Goal: Communication & Community: Answer question/provide support

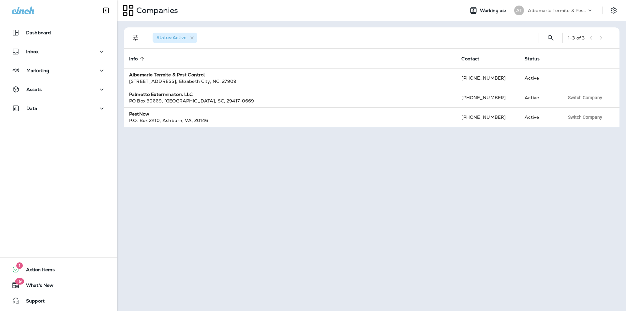
click at [564, 11] on p "Albemarle Termite & Pest Control" at bounding box center [557, 10] width 59 height 5
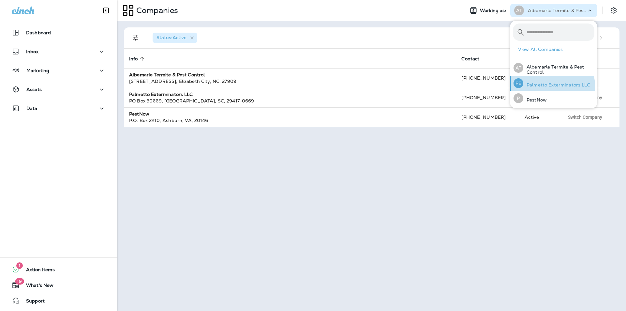
click at [539, 86] on p "Palmetto Exterminators LLC" at bounding box center [556, 84] width 67 height 5
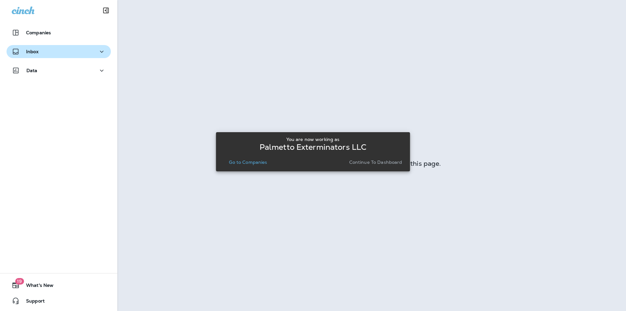
click at [31, 48] on div "Inbox" at bounding box center [25, 52] width 27 height 8
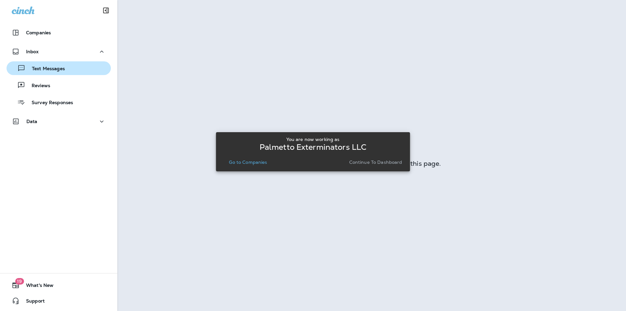
click at [33, 69] on p "Text Messages" at bounding box center [44, 69] width 39 height 6
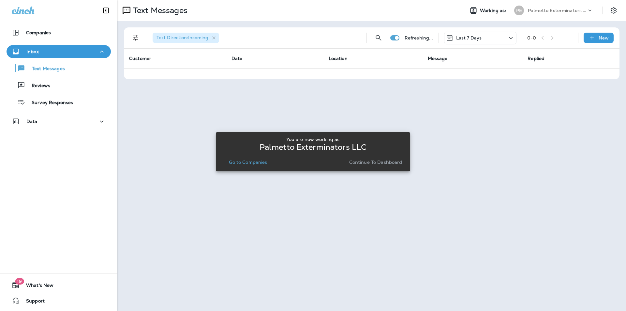
click at [361, 163] on p "Continue to Dashboard" at bounding box center [375, 161] width 53 height 5
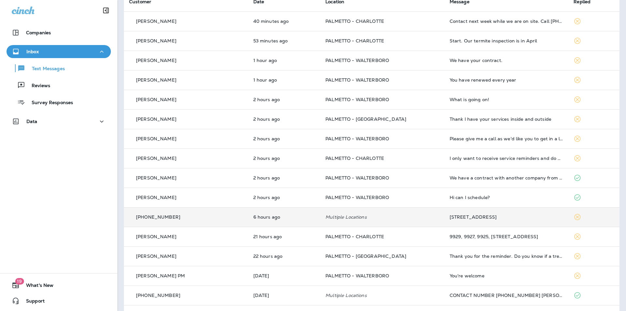
scroll to position [130, 0]
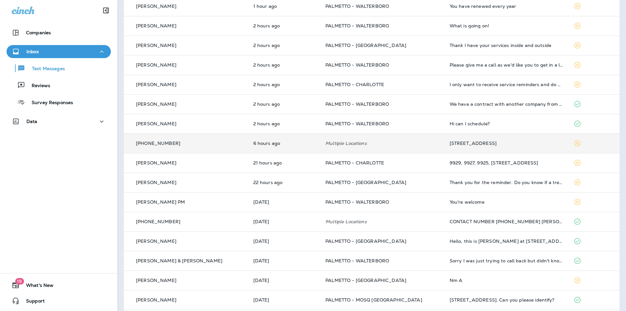
click at [320, 146] on td "Multiple Locations" at bounding box center [382, 143] width 124 height 20
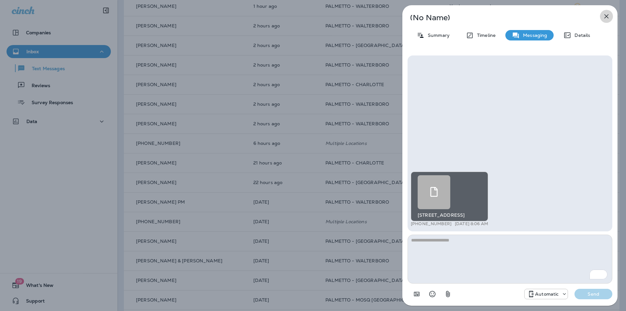
click at [604, 16] on icon "button" at bounding box center [606, 16] width 8 height 8
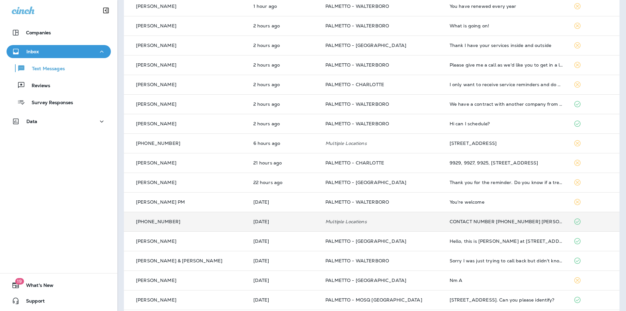
click at [324, 225] on td "Multiple Locations" at bounding box center [382, 222] width 124 height 20
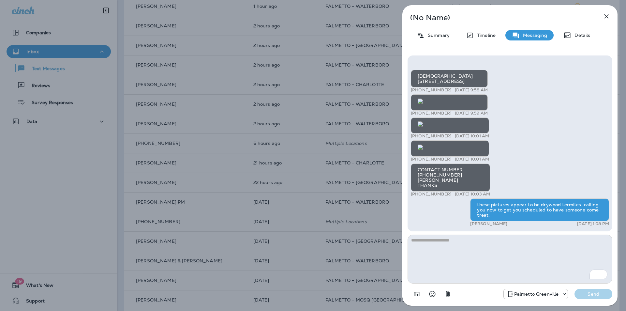
drag, startPoint x: 604, startPoint y: 16, endPoint x: 608, endPoint y: 16, distance: 3.6
click at [604, 16] on icon "button" at bounding box center [606, 16] width 8 height 8
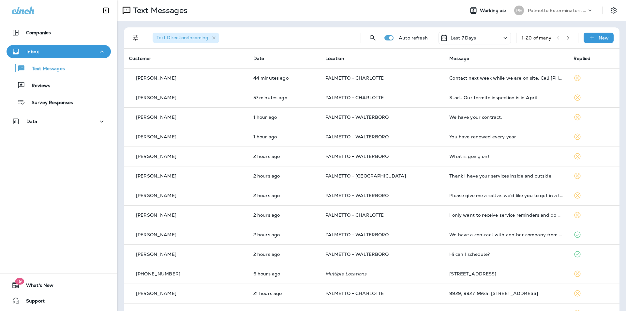
click at [556, 10] on p "Palmetto Exterminators LLC" at bounding box center [557, 10] width 59 height 5
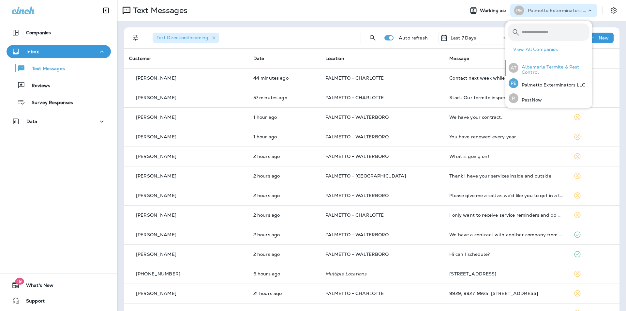
click at [534, 71] on p "Albemarle Termite & Pest Control" at bounding box center [553, 69] width 71 height 10
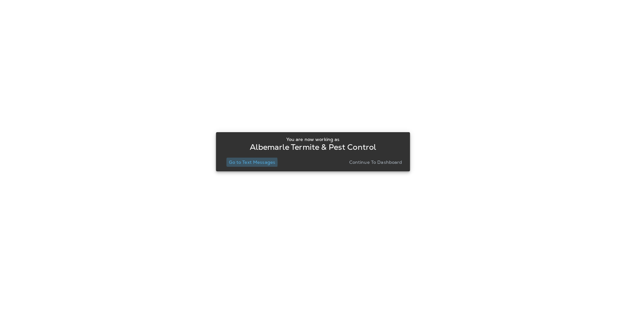
click at [244, 162] on p "Go to Text Messages" at bounding box center [252, 161] width 46 height 5
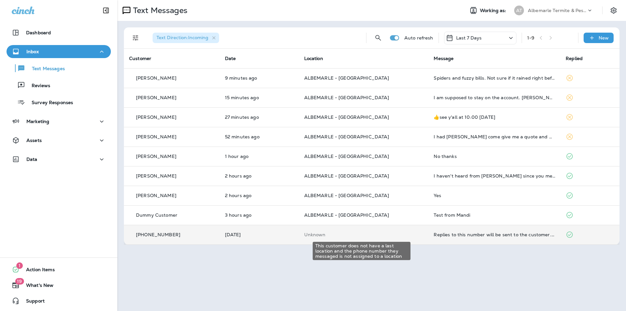
click at [355, 236] on p "Unknown" at bounding box center [363, 234] width 119 height 5
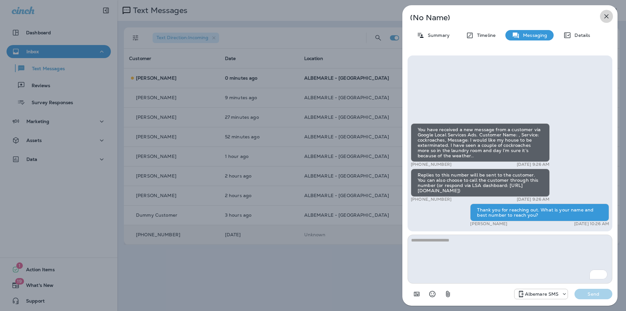
click at [609, 15] on icon "button" at bounding box center [606, 16] width 8 height 8
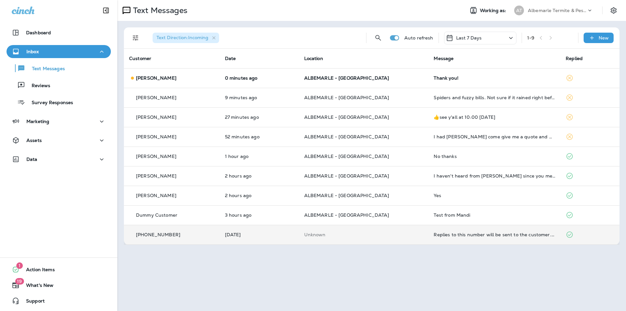
click at [568, 12] on p "Albemarle Termite & Pest Control" at bounding box center [557, 10] width 59 height 5
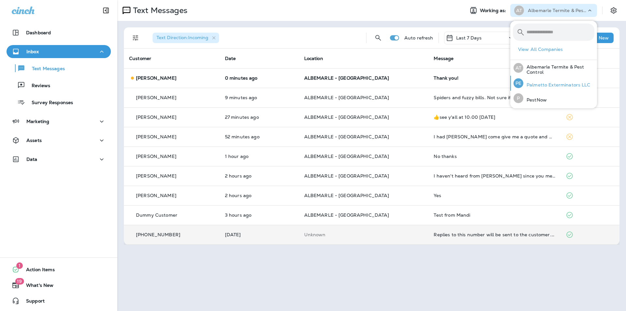
click at [530, 84] on p "Palmetto Exterminators LLC" at bounding box center [556, 84] width 67 height 5
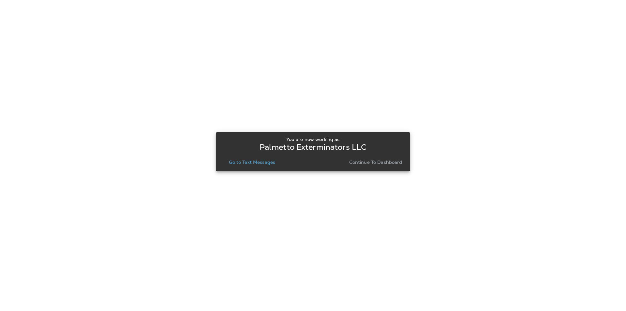
click at [245, 162] on p "Go to Text Messages" at bounding box center [252, 161] width 46 height 5
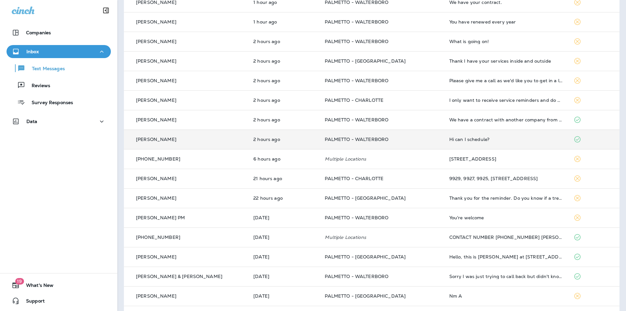
scroll to position [130, 0]
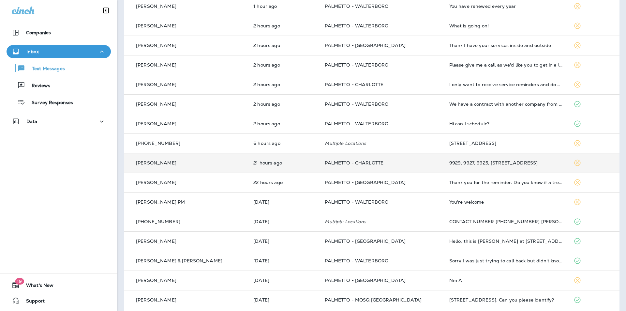
click at [335, 153] on td "PALMETTO - CHARLOTTE" at bounding box center [381, 163] width 124 height 20
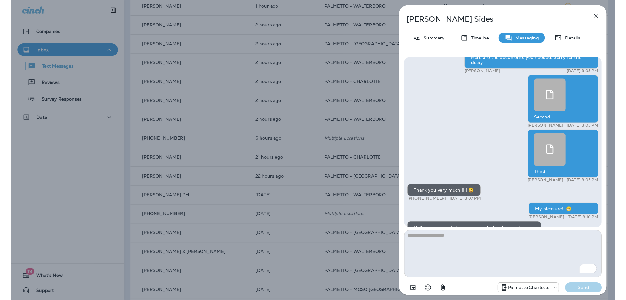
scroll to position [-180, 0]
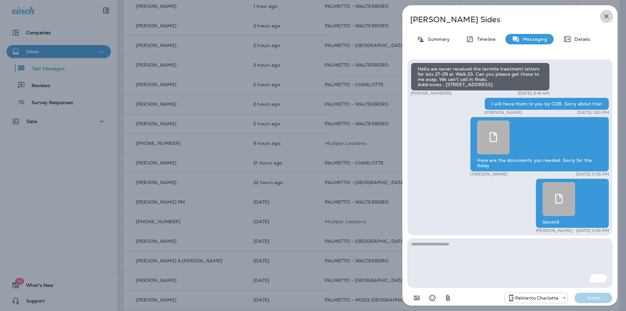
click at [607, 16] on icon "button" at bounding box center [606, 16] width 4 height 4
